Goal: Transaction & Acquisition: Register for event/course

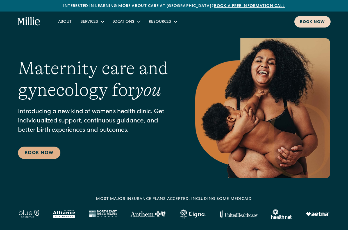
drag, startPoint x: 0, startPoint y: 0, endPoint x: 304, endPoint y: 19, distance: 304.7
click at [304, 19] on div "Book now" at bounding box center [312, 22] width 25 height 6
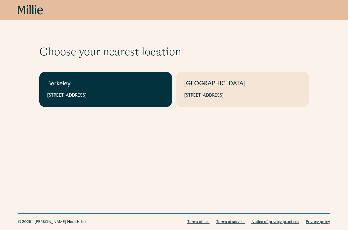
click at [125, 98] on div "2999 Regent St, Suite 524, Berkeley, CA 94705" at bounding box center [105, 95] width 117 height 7
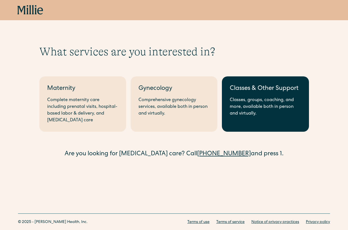
click at [256, 113] on div "Classes, groups, coaching, and more, available both in person and virtually." at bounding box center [264, 107] width 71 height 20
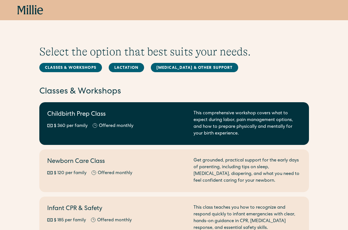
click at [149, 127] on div "$ 360 per family Offered monthly Every other month" at bounding box center [116, 126] width 139 height 7
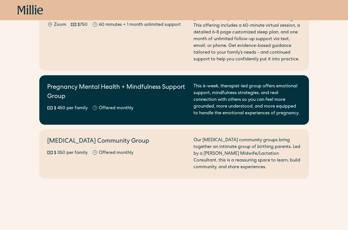
scroll to position [654, 0]
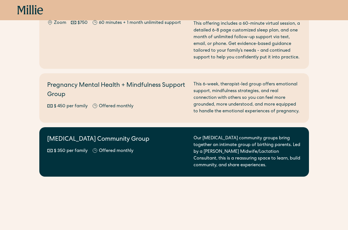
click at [188, 139] on div "Postpartum Community Group $ 350 per family Offered monthly Our postpartum comm…" at bounding box center [174, 152] width 254 height 34
